Goal: Find specific page/section: Find specific page/section

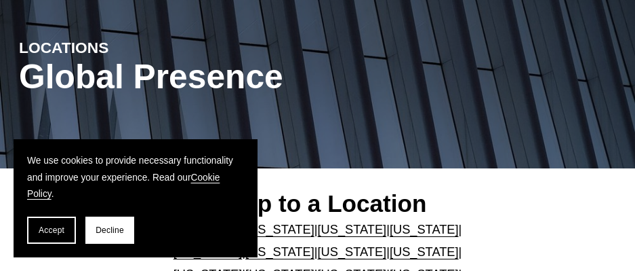
scroll to position [136, 0]
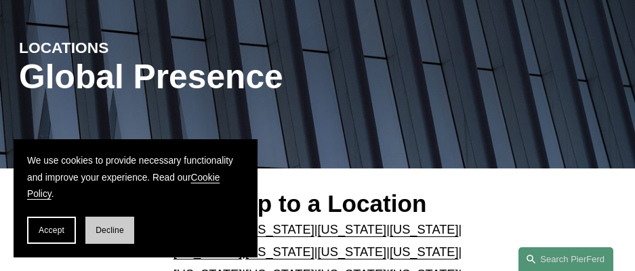
click at [119, 229] on span "Decline" at bounding box center [110, 229] width 28 height 9
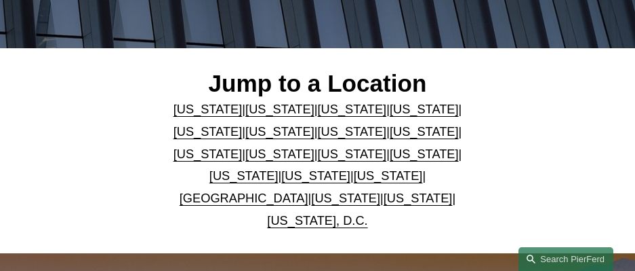
scroll to position [271, 0]
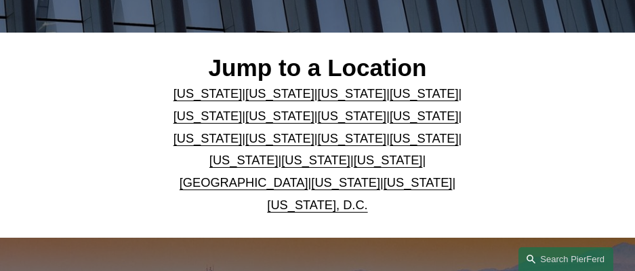
click at [384, 184] on link "[US_STATE]" at bounding box center [418, 182] width 69 height 14
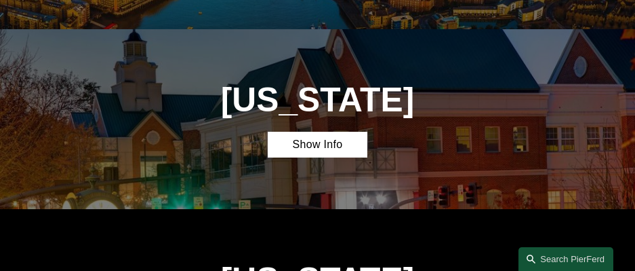
scroll to position [3526, 0]
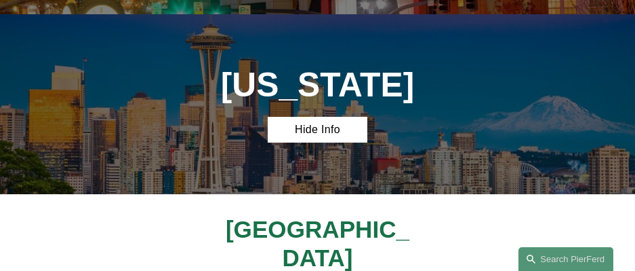
scroll to position [3797, 0]
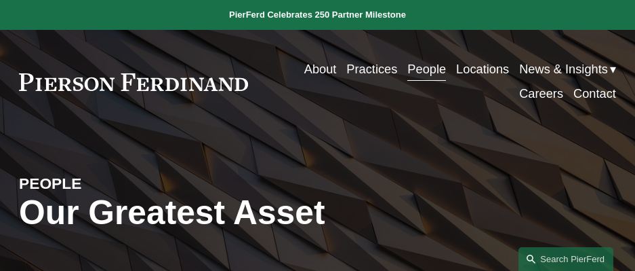
click at [466, 69] on link "Locations" at bounding box center [482, 69] width 53 height 24
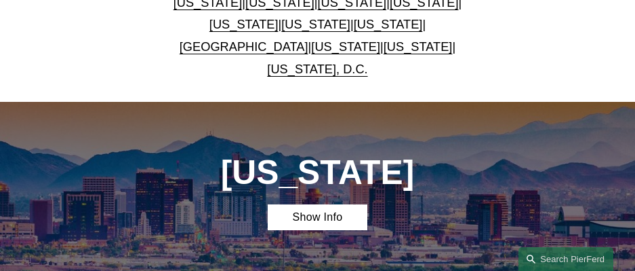
scroll to position [407, 0]
click at [384, 47] on link "[US_STATE]" at bounding box center [418, 46] width 69 height 14
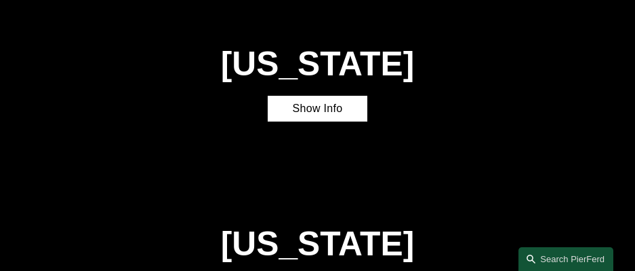
scroll to position [3594, 0]
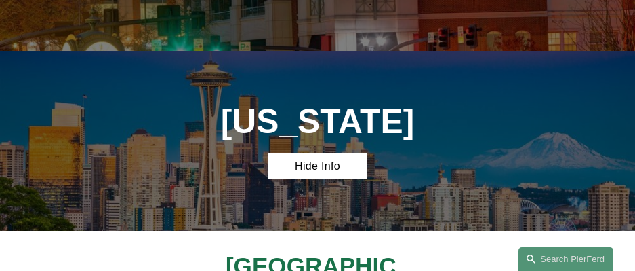
scroll to position [3797, 0]
